Goal: Check status: Check status

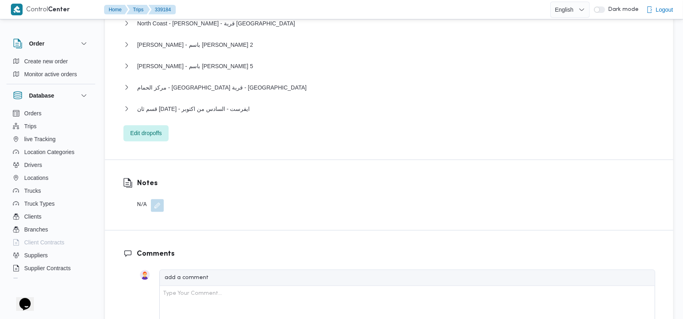
scroll to position [920, 0]
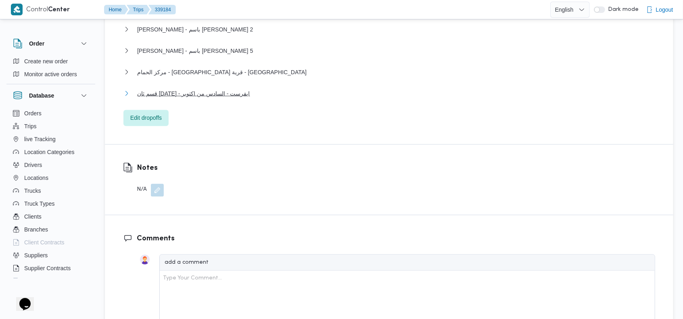
click at [216, 89] on span "قسم ثان 6 أكتوبر - ايفرست - السادس من اكتوبر" at bounding box center [193, 94] width 113 height 10
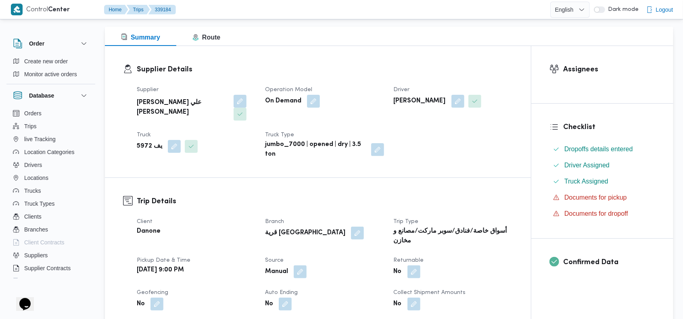
scroll to position [0, 0]
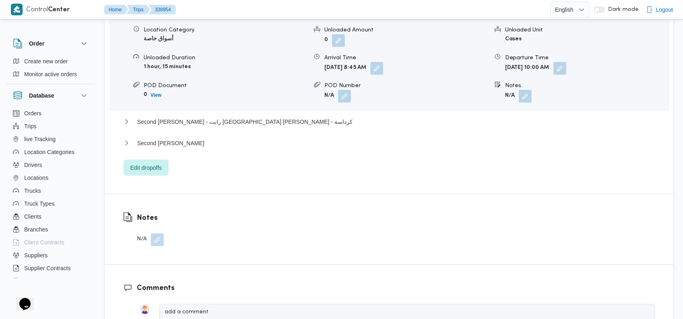
scroll to position [818, 0]
